Goal: Transaction & Acquisition: Purchase product/service

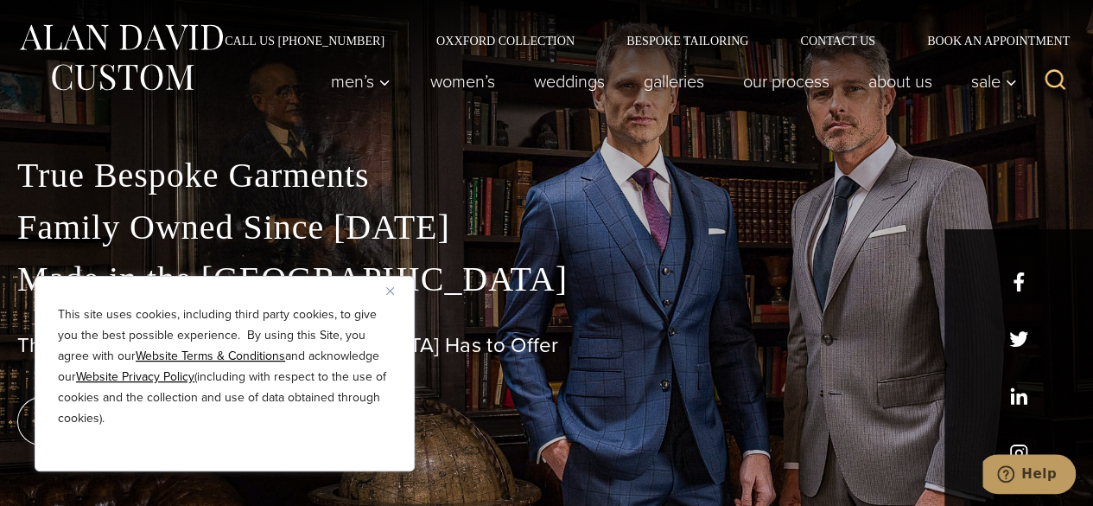
click at [392, 287] on img "Close" at bounding box center [390, 291] width 8 height 8
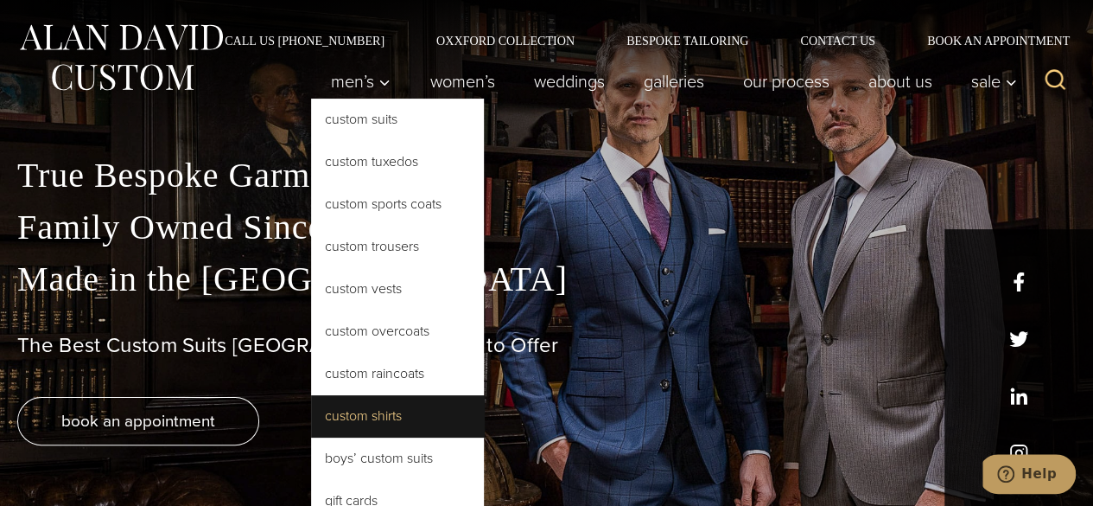
click at [411, 417] on link "Custom Shirts" at bounding box center [397, 415] width 173 height 41
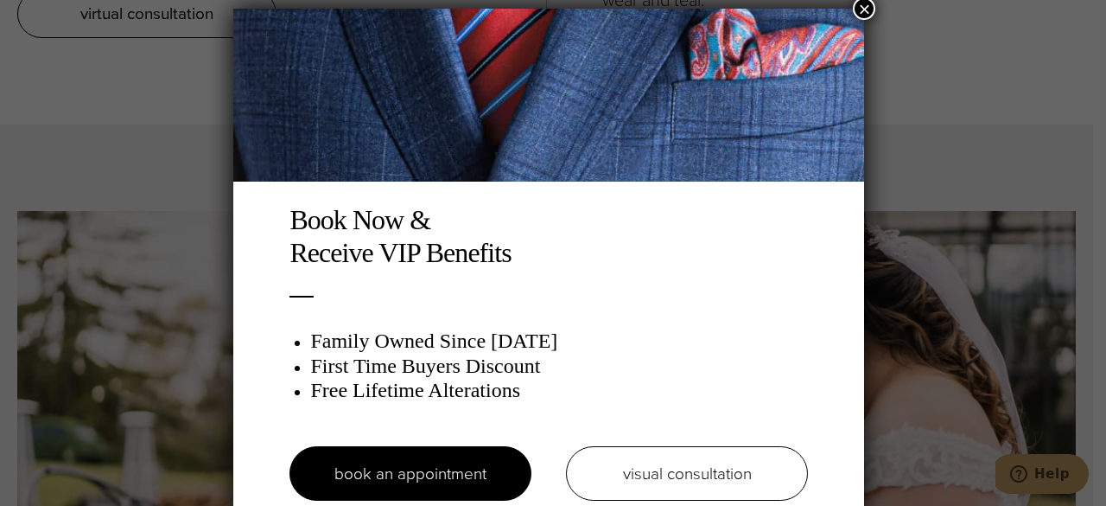
scroll to position [9, 0]
